Goal: Task Accomplishment & Management: Complete application form

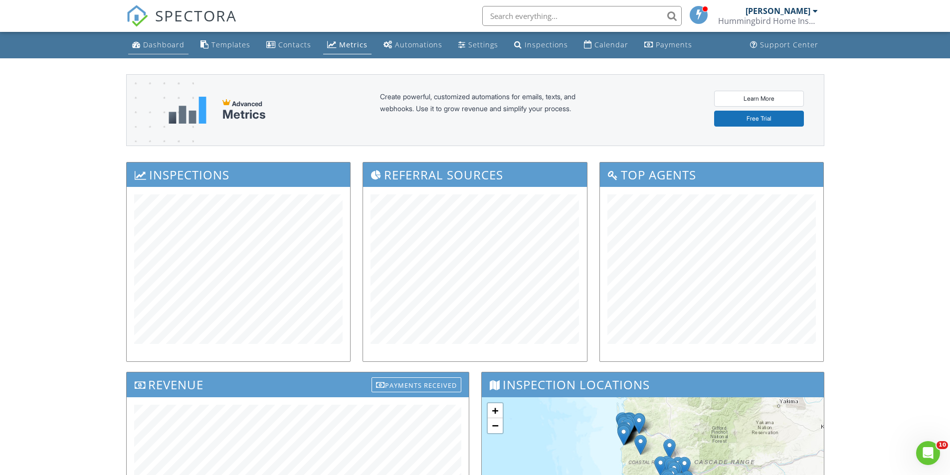
click at [171, 43] on div "Dashboard" at bounding box center [163, 44] width 41 height 9
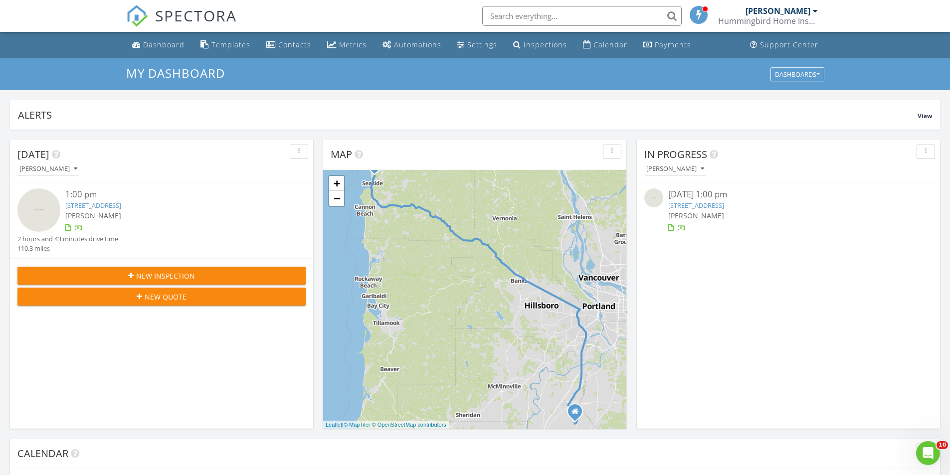
click at [184, 278] on span "New Inspection" at bounding box center [165, 276] width 59 height 10
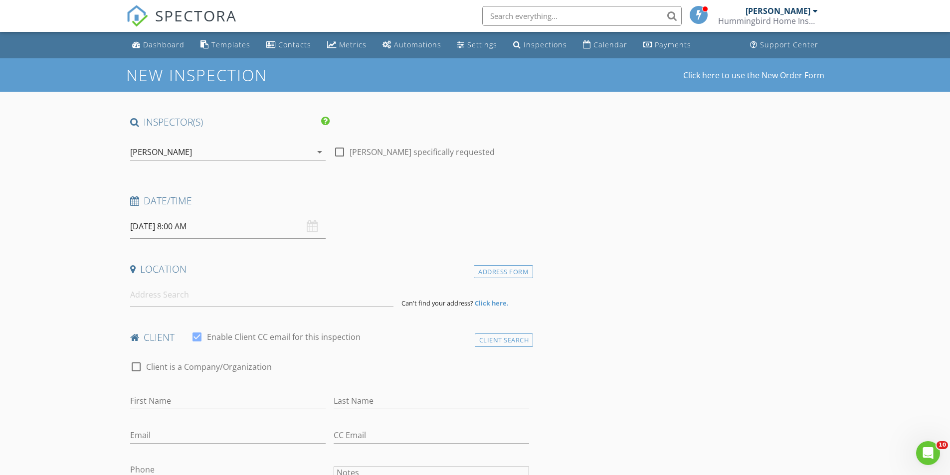
click at [212, 226] on input "08/28/2025 8:00 AM" at bounding box center [227, 226] width 195 height 24
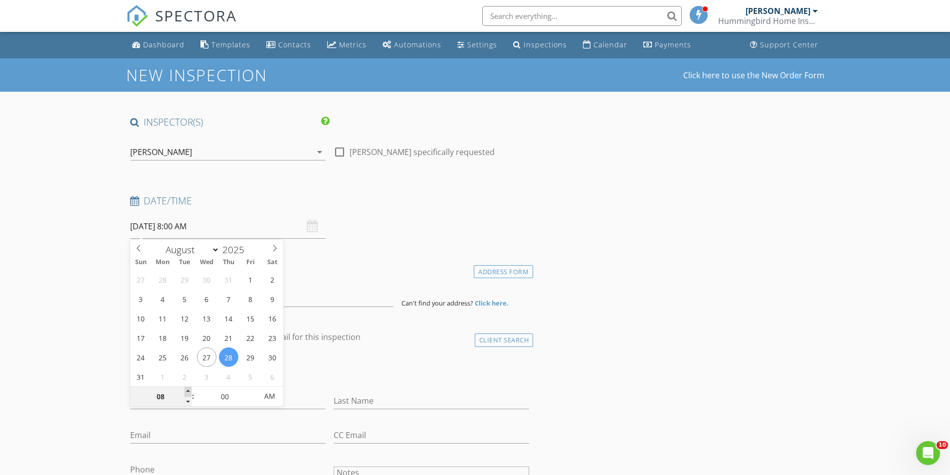
type input "09"
type input "08/28/2025 9:00 AM"
click at [186, 392] on span at bounding box center [188, 392] width 7 height 10
type input "10"
type input "08/28/2025 10:00 AM"
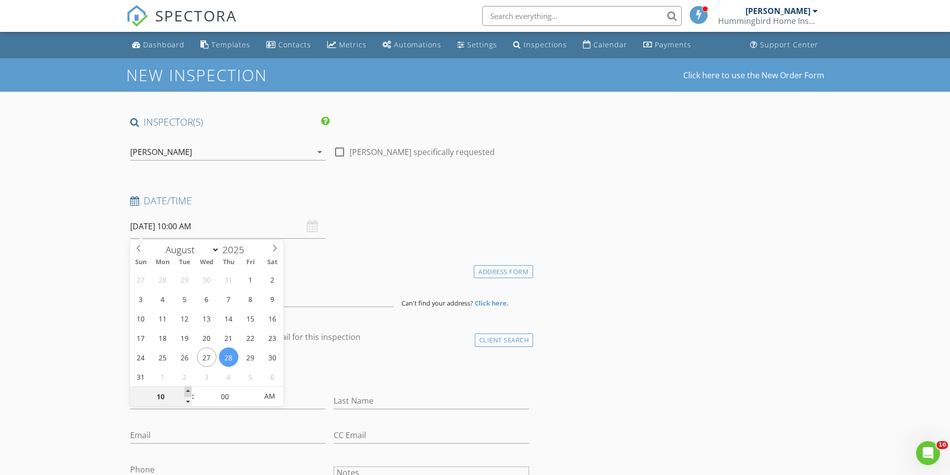
click at [186, 392] on span at bounding box center [188, 392] width 7 height 10
type input "11"
type input "08/28/2025 11:00 AM"
click at [186, 392] on span at bounding box center [188, 392] width 7 height 10
type input "12"
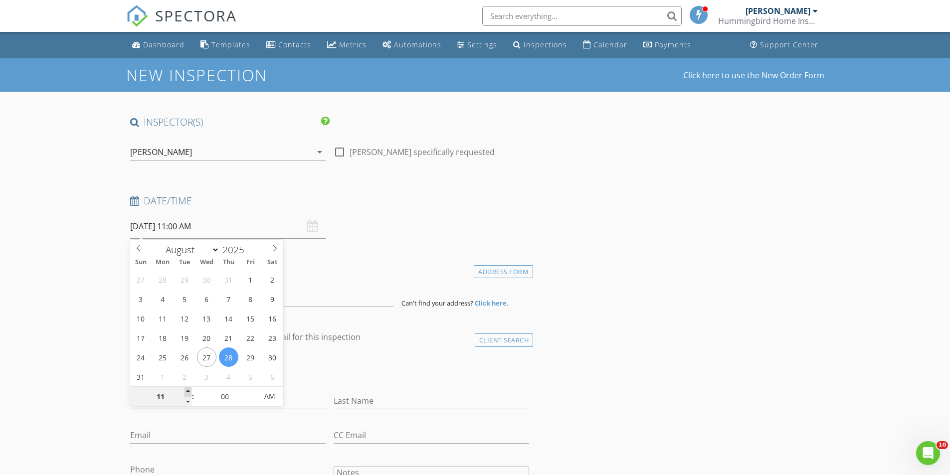
type input "08/28/2025 12:00 PM"
click at [186, 392] on span at bounding box center [188, 392] width 7 height 10
type input "01"
type input "08/28/2025 1:00 PM"
click at [186, 392] on span at bounding box center [188, 392] width 7 height 10
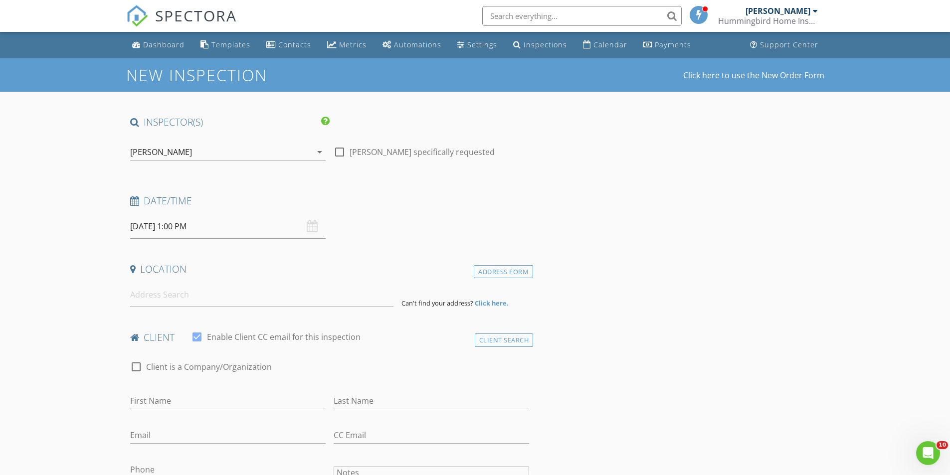
click at [155, 298] on input at bounding box center [261, 295] width 263 height 24
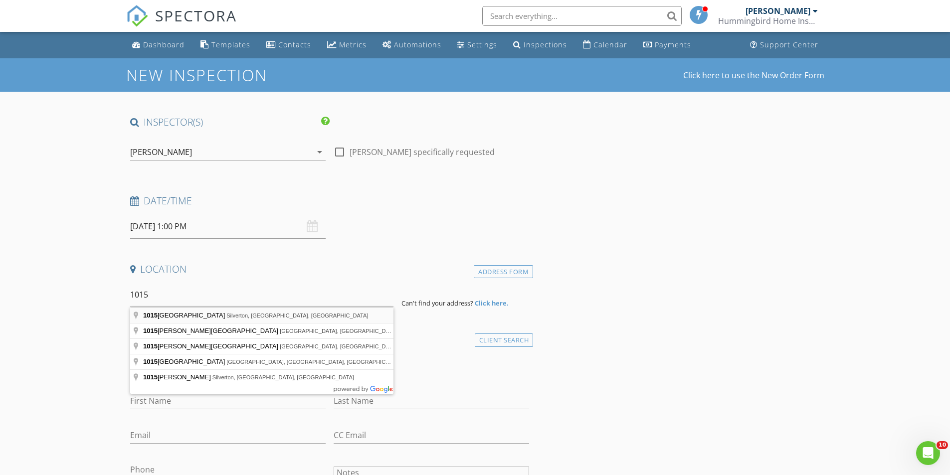
type input "1015 Oak Street, Silverton, OR, USA"
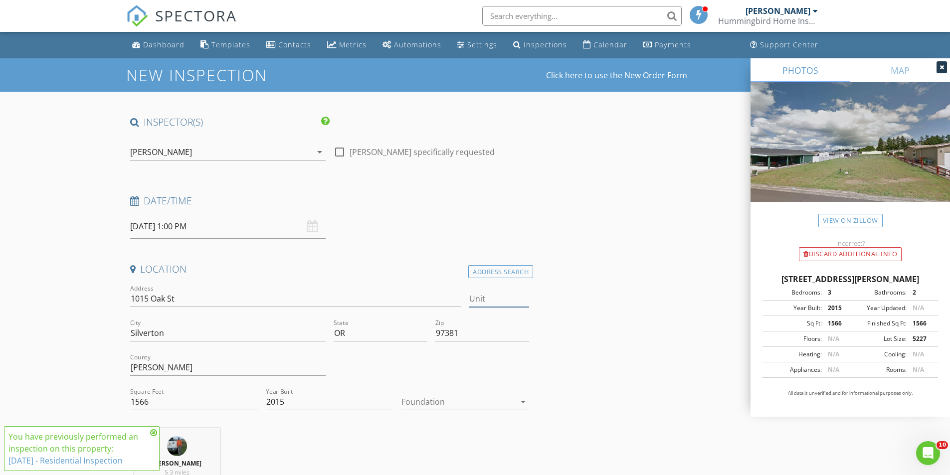
click at [479, 297] on input "Unit" at bounding box center [499, 299] width 60 height 16
type input "52"
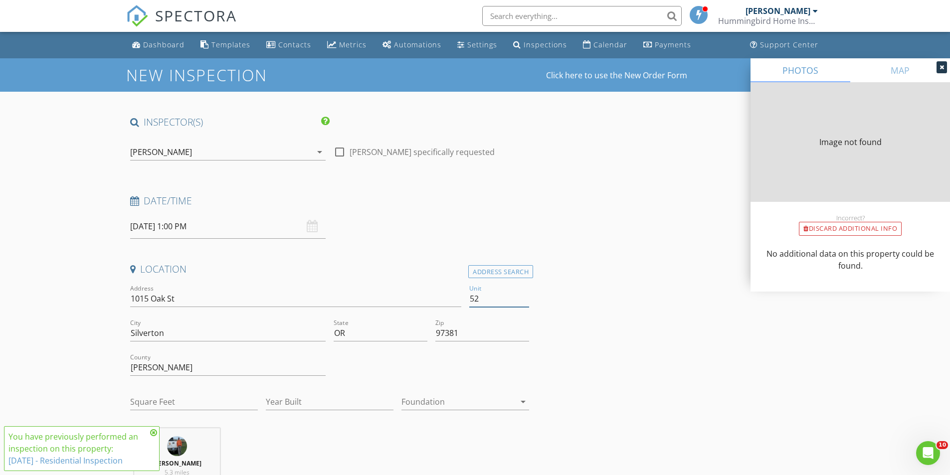
type input "52"
type input "1716"
type input "1990"
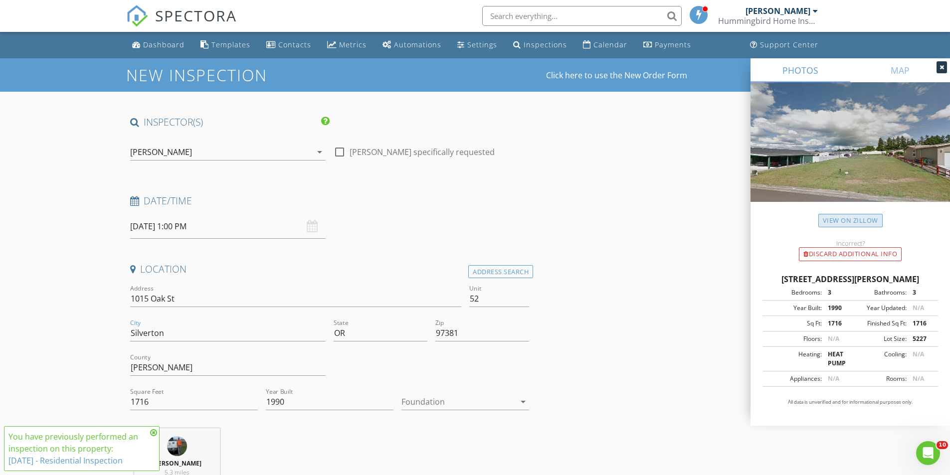
click at [855, 218] on link "View on Zillow" at bounding box center [850, 220] width 64 height 13
click at [940, 68] on icon at bounding box center [942, 67] width 4 height 6
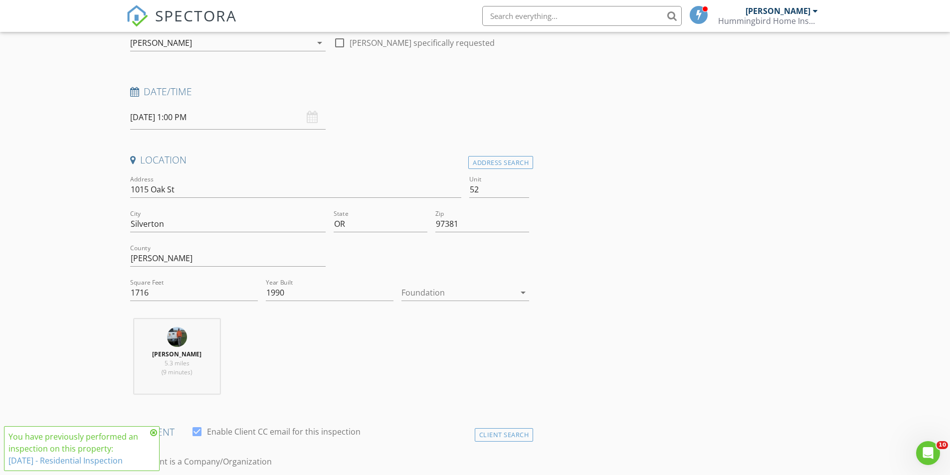
scroll to position [150, 0]
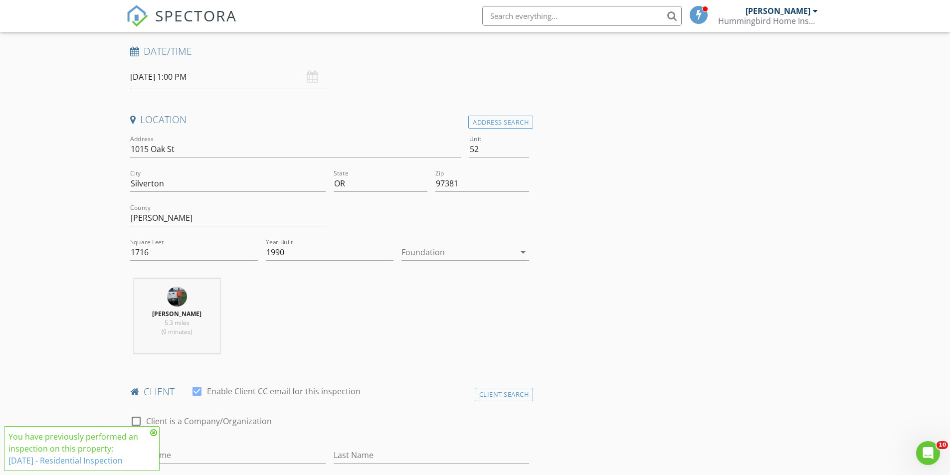
click at [153, 434] on icon at bounding box center [153, 433] width 7 height 8
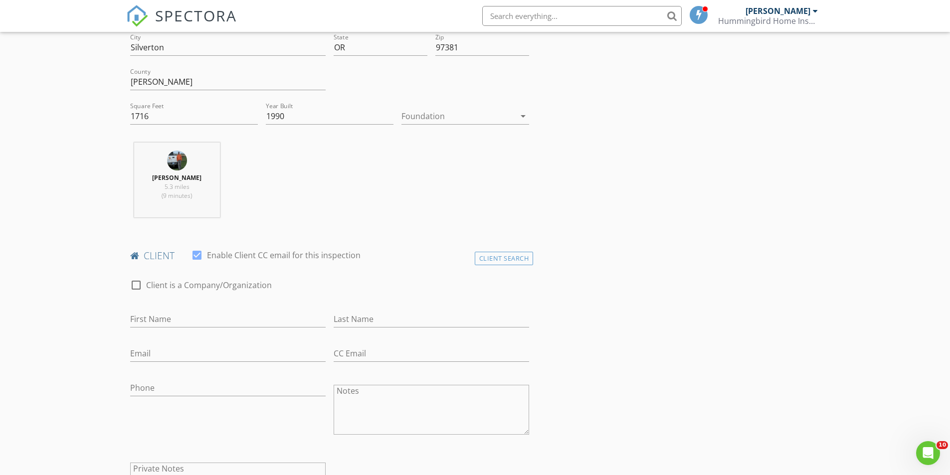
scroll to position [299, 0]
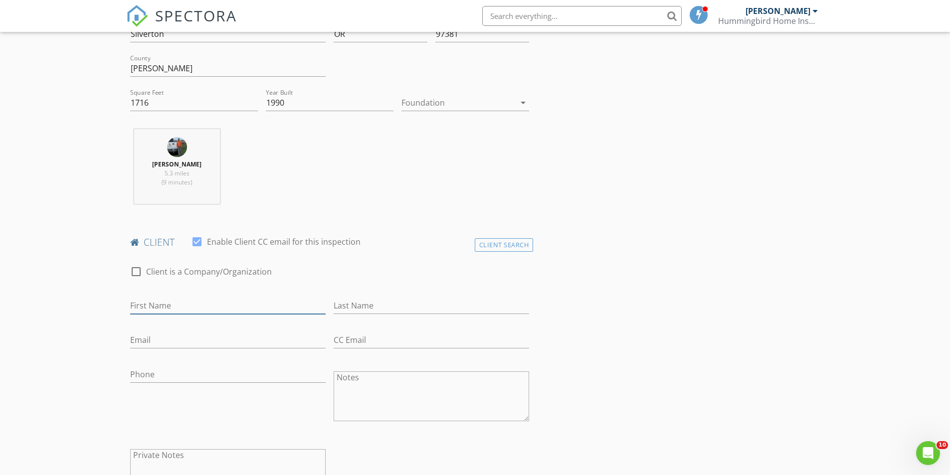
click at [166, 304] on input "First Name" at bounding box center [227, 306] width 195 height 16
type input "Heather"
type input "Coakley-Garinger"
type input "hlcoak@att.net"
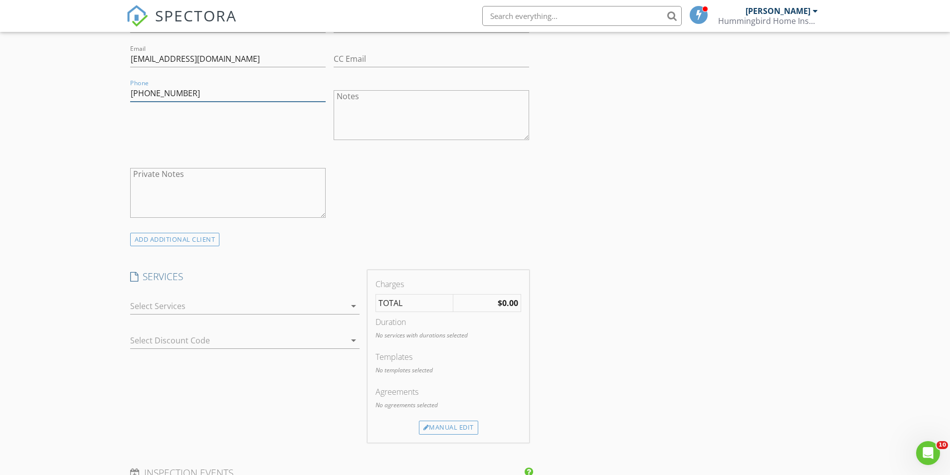
scroll to position [648, 0]
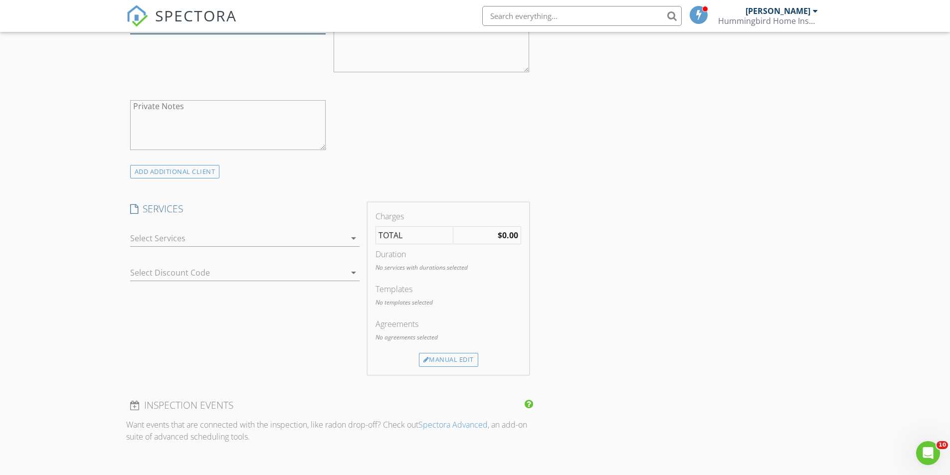
type input "707-413-8909"
click at [203, 240] on div at bounding box center [237, 238] width 215 height 16
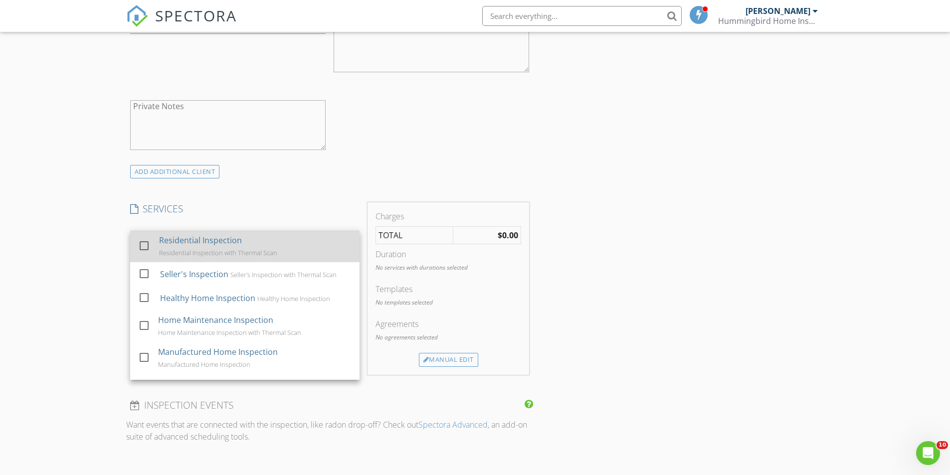
click at [146, 250] on div at bounding box center [144, 245] width 17 height 17
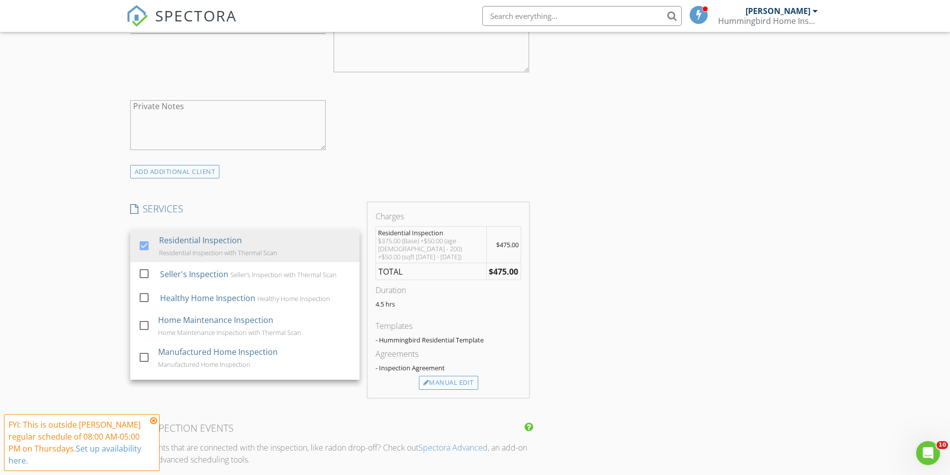
click at [81, 260] on div "New Inspection Click here to use the New Order Form INSPECTOR(S) check_box Henr…" at bounding box center [475, 280] width 950 height 1740
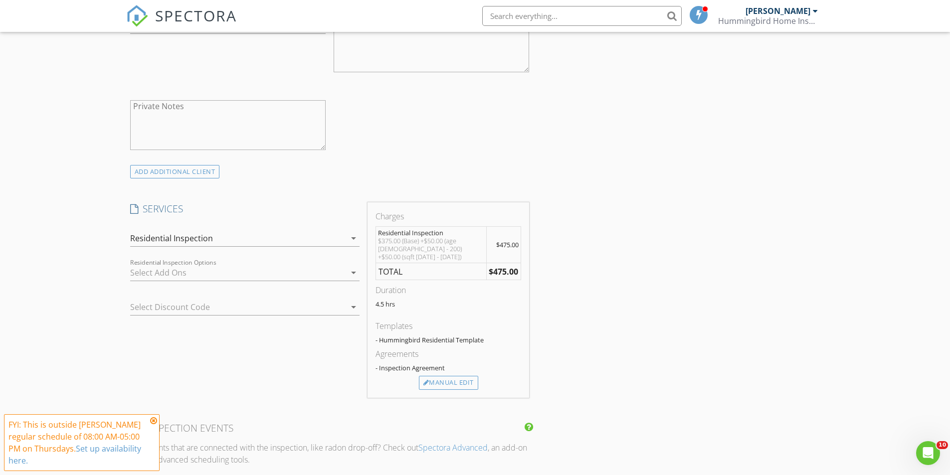
click at [151, 421] on icon at bounding box center [153, 421] width 7 height 8
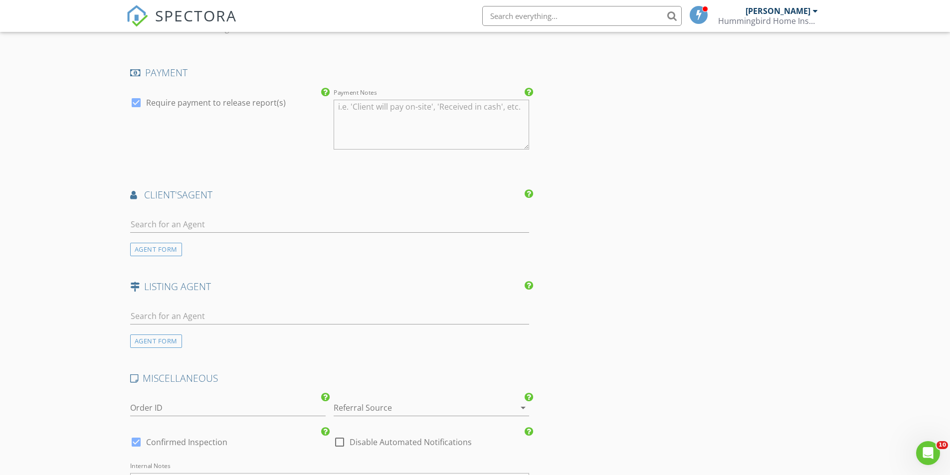
scroll to position [1097, 0]
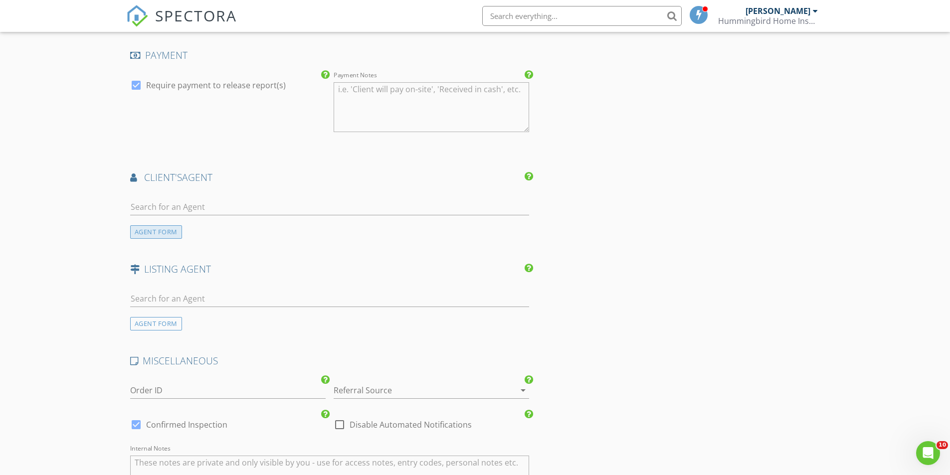
click at [167, 227] on div "AGENT FORM" at bounding box center [156, 231] width 52 height 13
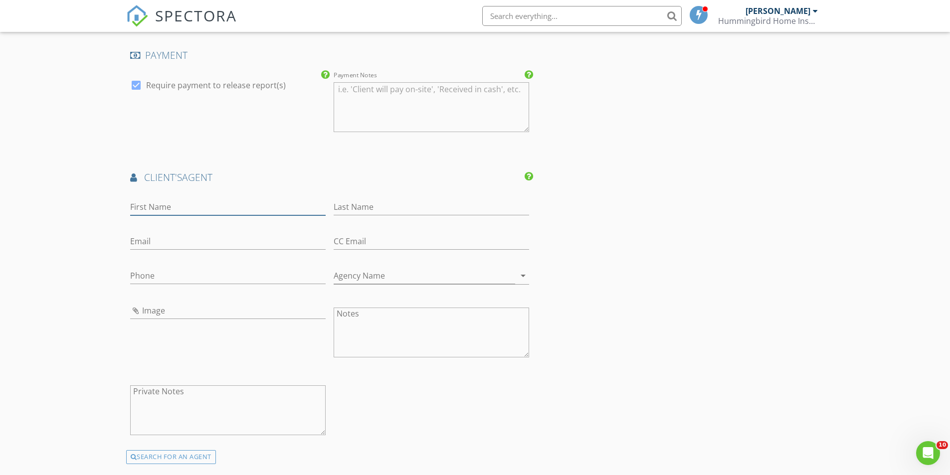
click at [150, 199] on input "First Name" at bounding box center [227, 207] width 195 height 16
type input "Kirsten"
type input "Barnes"
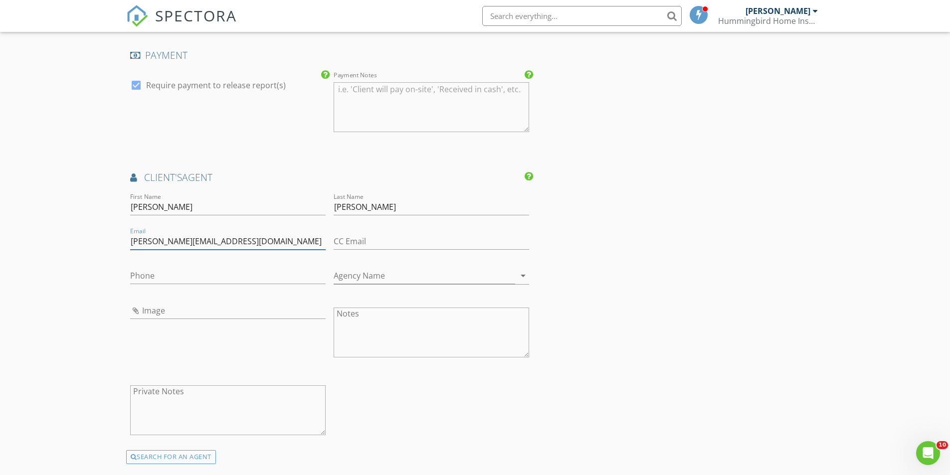
type input "kirsten@silvertonrealty.com"
type input "503-999-7590"
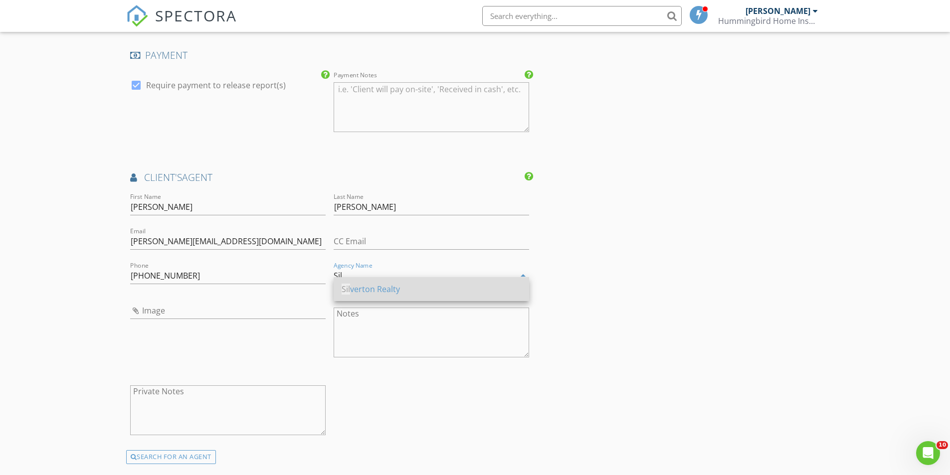
click at [398, 287] on div "Sil verton Realty" at bounding box center [432, 289] width 180 height 12
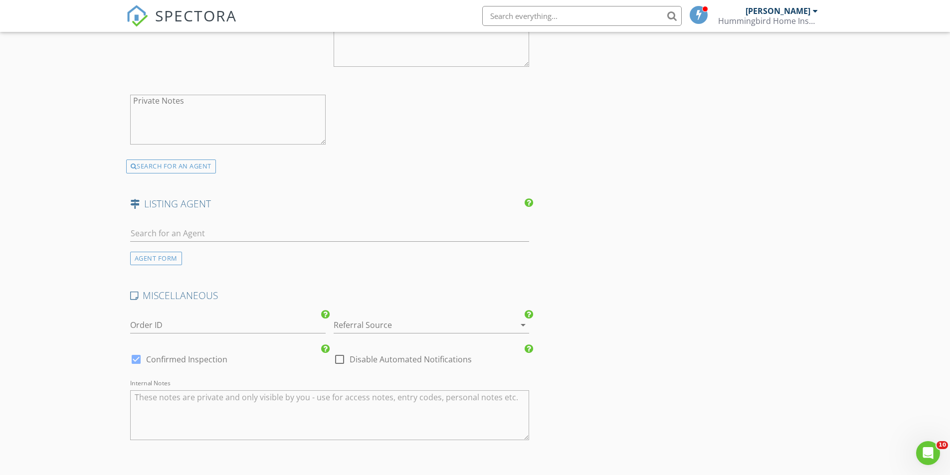
scroll to position [1396, 0]
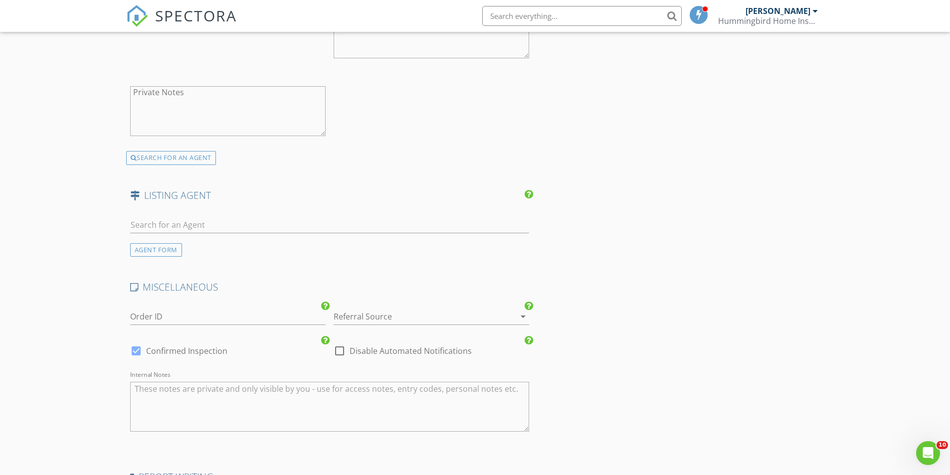
type input "Silverton Realty"
click at [378, 309] on div at bounding box center [418, 317] width 168 height 16
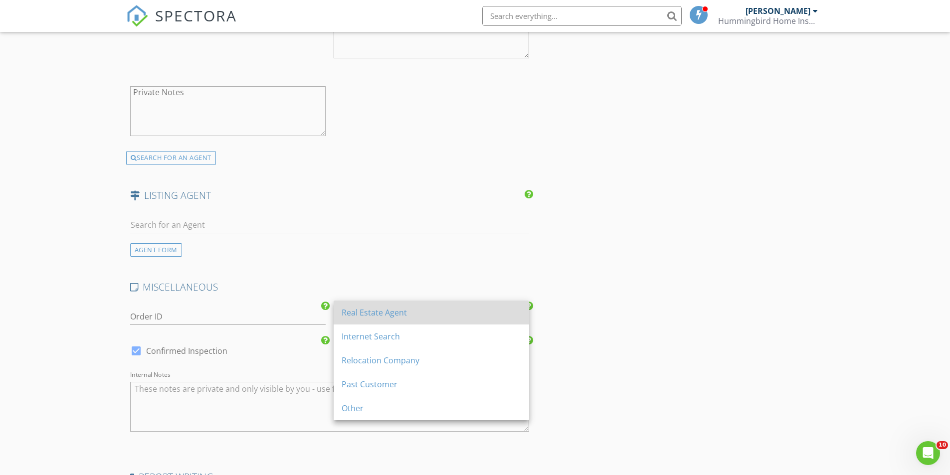
click at [376, 312] on div "Real Estate Agent" at bounding box center [432, 313] width 180 height 12
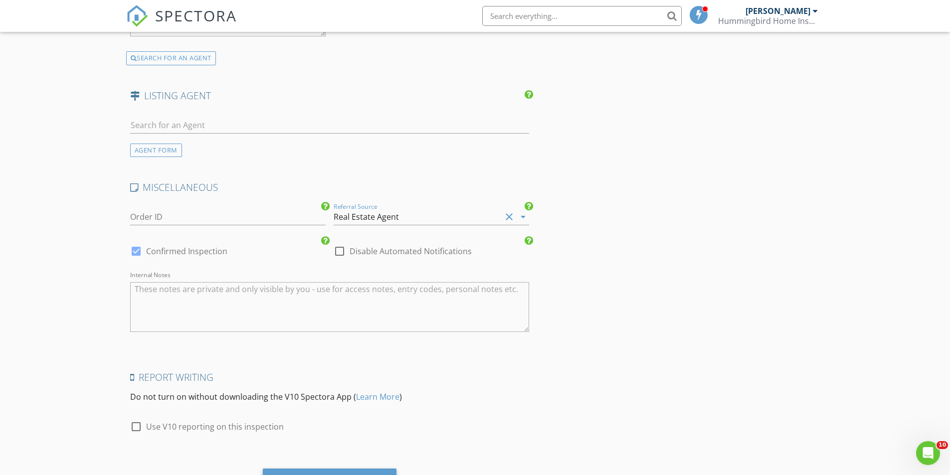
scroll to position [1540, 0]
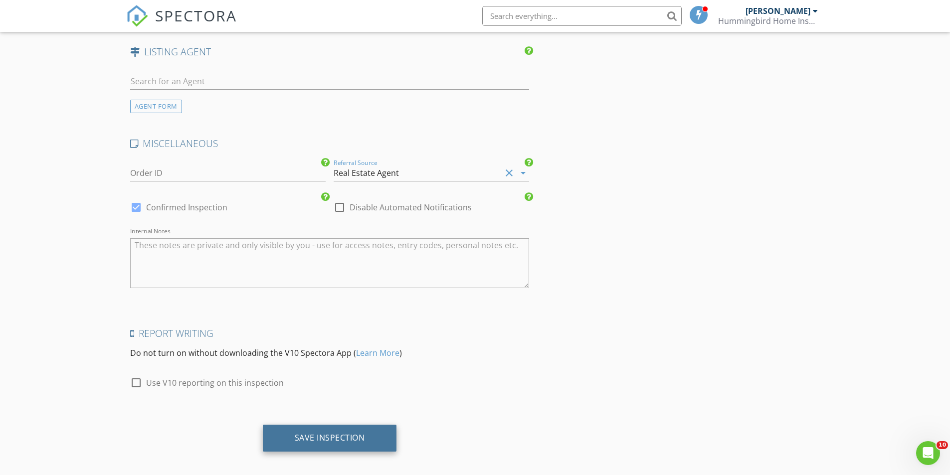
click at [366, 430] on div "Save Inspection" at bounding box center [330, 438] width 134 height 27
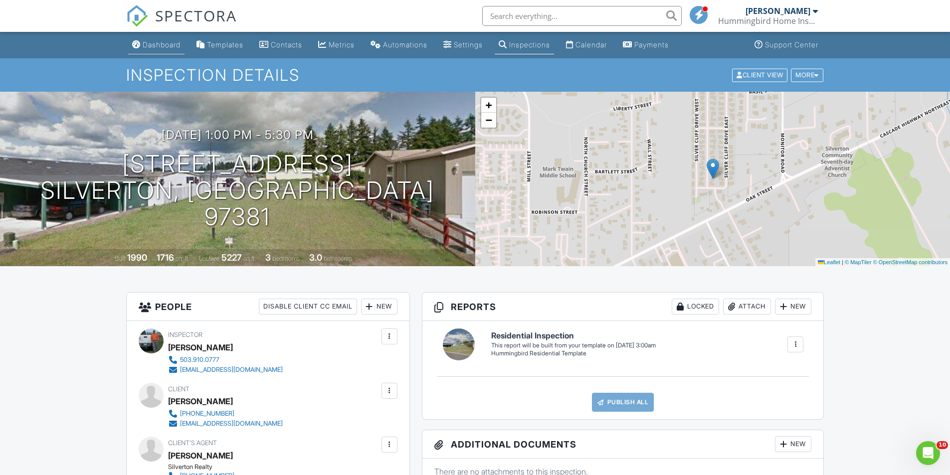
click at [163, 48] on div "Dashboard" at bounding box center [162, 44] width 38 height 8
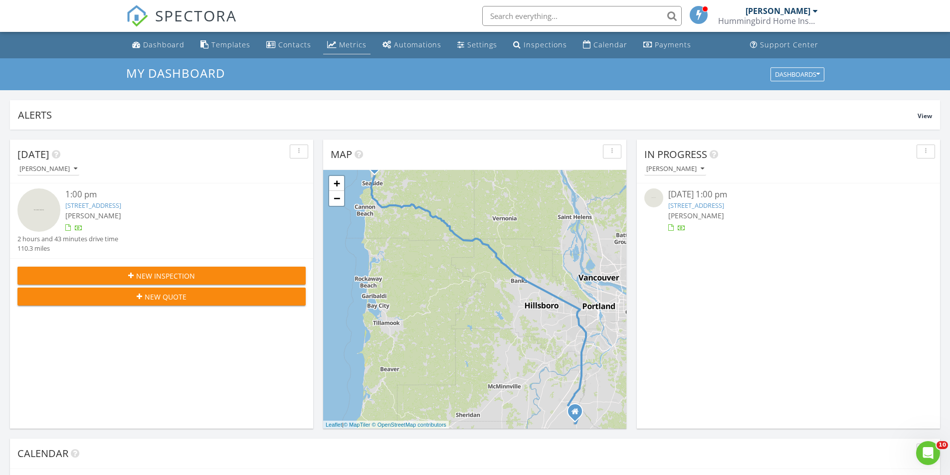
click at [349, 44] on div "Metrics" at bounding box center [352, 44] width 27 height 9
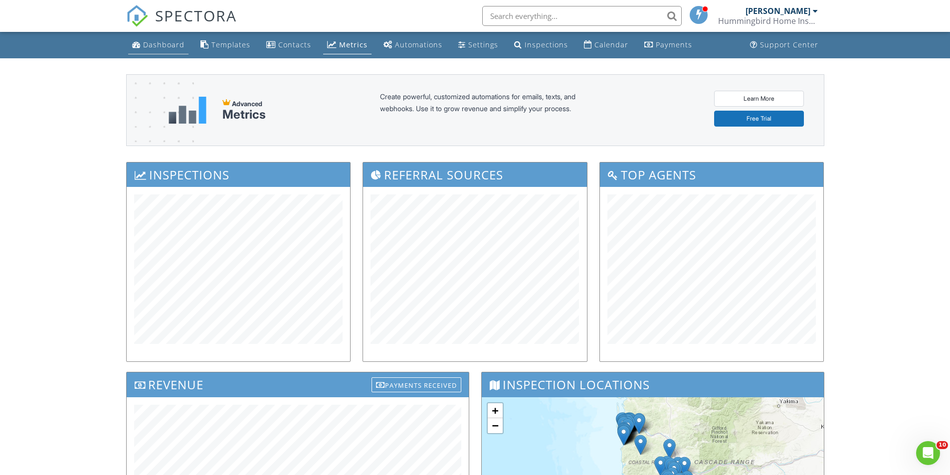
click at [165, 48] on div "Dashboard" at bounding box center [163, 44] width 41 height 9
